Goal: Information Seeking & Learning: Learn about a topic

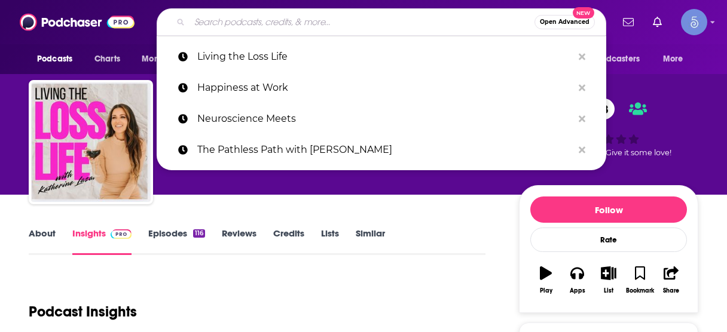
scroll to position [143, 0]
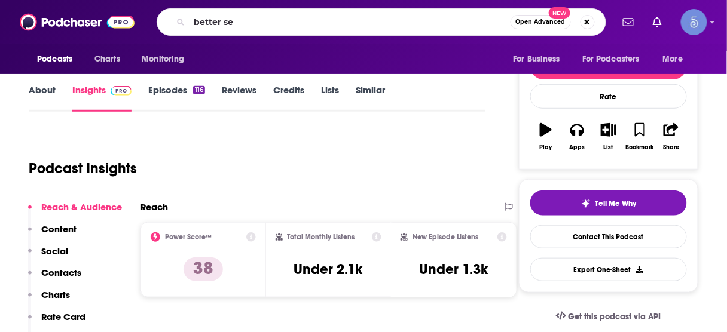
type input "better sex"
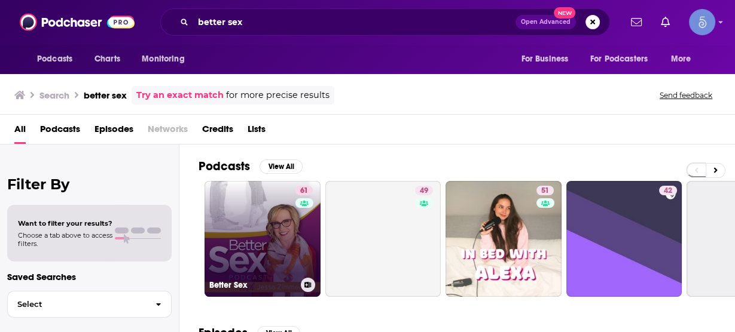
click at [278, 218] on link "61 Better Sex" at bounding box center [262, 239] width 116 height 116
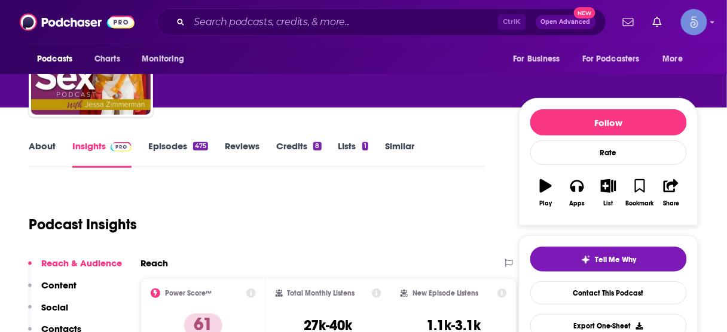
scroll to position [143, 0]
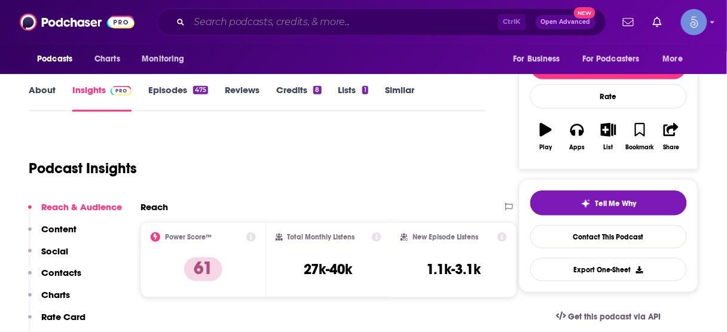
click at [355, 25] on input "Search podcasts, credits, & more..." at bounding box center [343, 22] width 308 height 19
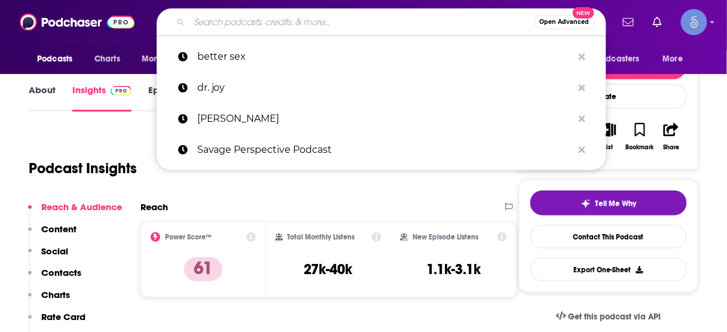
paste input "The Quiet Warrior Show"
type input "The Quiet Warrior Show"
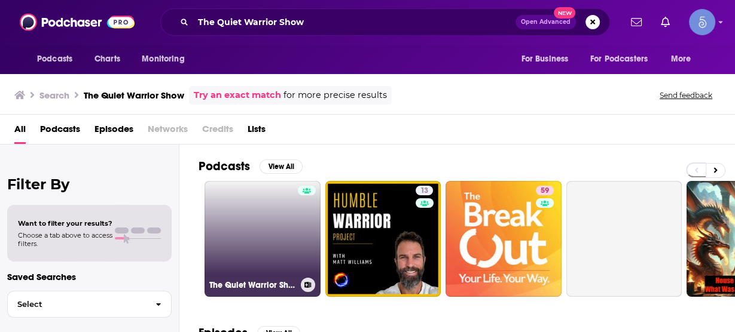
click at [271, 222] on link "The Quiet Warrior Show" at bounding box center [262, 239] width 116 height 116
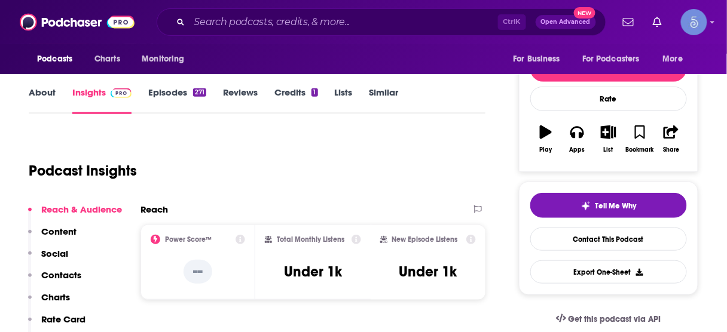
scroll to position [143, 0]
